Goal: Task Accomplishment & Management: Manage account settings

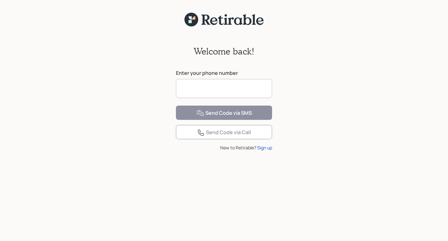
click at [188, 88] on input at bounding box center [224, 88] width 96 height 19
type input "**********"
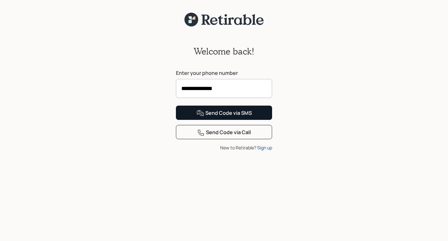
click at [214, 117] on div "Send Code via SMS" at bounding box center [224, 113] width 55 height 8
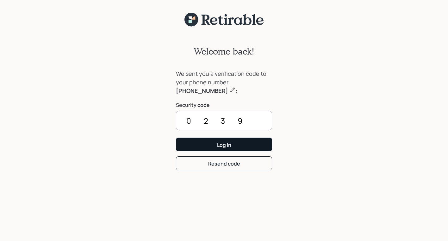
type input "0239"
click at [224, 145] on div "Log In" at bounding box center [224, 144] width 14 height 7
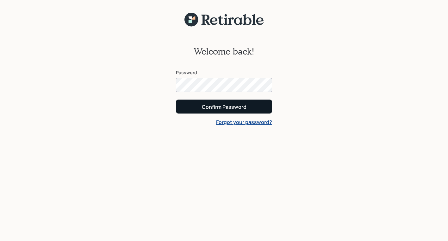
click at [220, 104] on div "Confirm Password" at bounding box center [224, 106] width 45 height 7
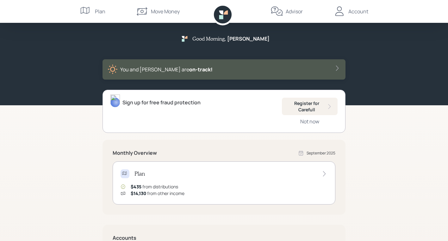
click at [50, 161] on div "Good Morning , Maureen You and Dennis are on‑track! Sign up for free fraud prot…" at bounding box center [224, 184] width 448 height 369
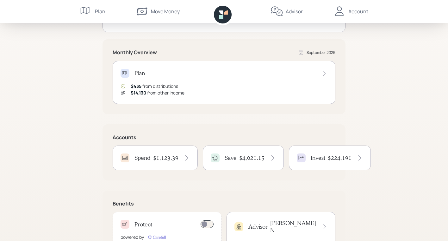
scroll to position [107, 0]
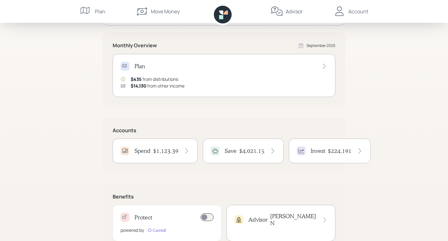
click at [358, 11] on div "Account" at bounding box center [359, 12] width 20 height 8
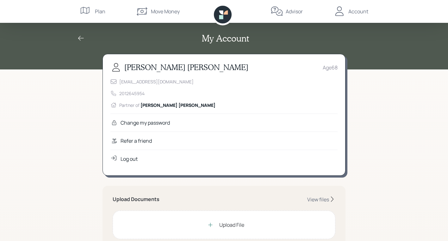
click at [131, 158] on div "Log out" at bounding box center [129, 159] width 17 height 8
